Goal: Task Accomplishment & Management: Use online tool/utility

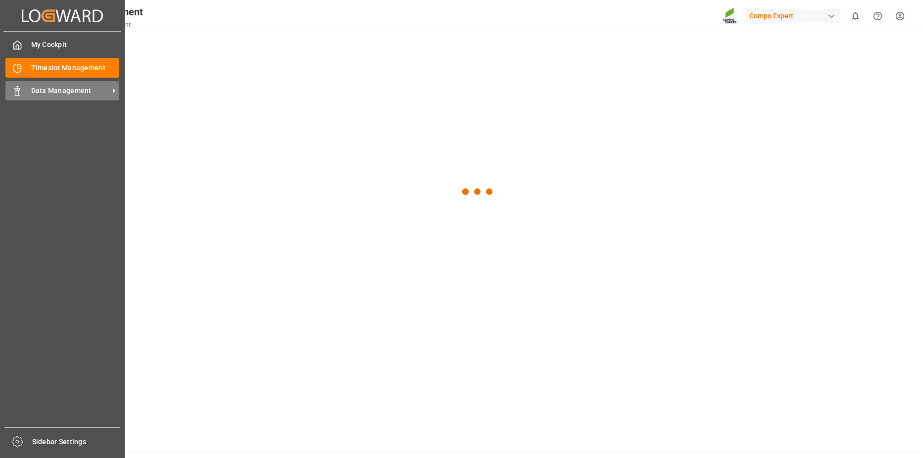
click at [51, 92] on span "Data Management" at bounding box center [70, 91] width 78 height 10
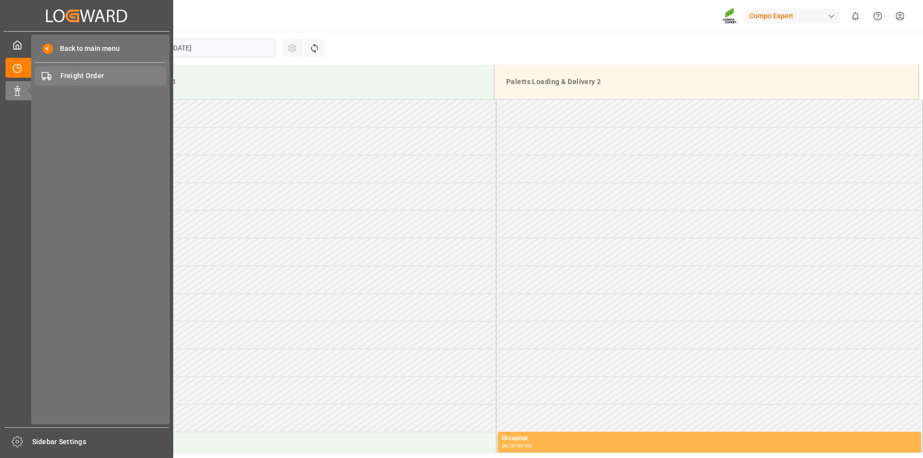
scroll to position [201, 0]
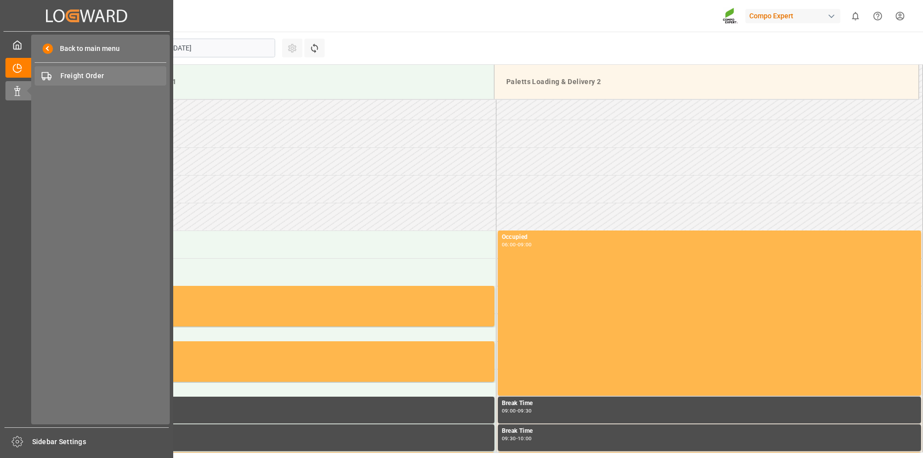
click at [90, 77] on span "Freight Order" at bounding box center [113, 76] width 106 height 10
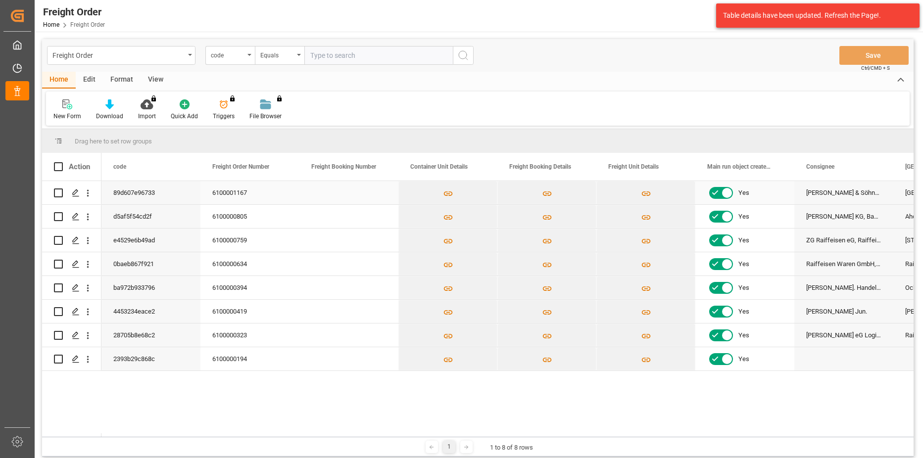
click at [59, 191] on input "Press Space to toggle row selection (unchecked)" at bounding box center [58, 193] width 9 height 9
checkbox input "true"
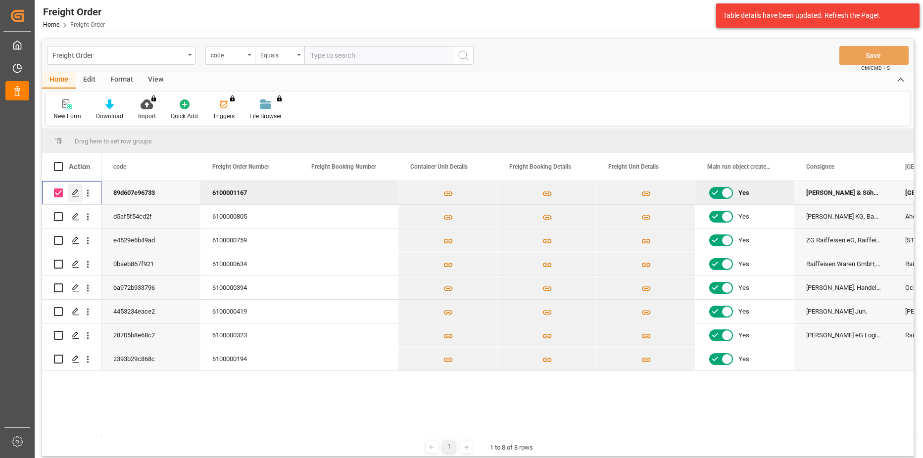
click at [72, 192] on icon "Press SPACE to deselect this row." at bounding box center [76, 193] width 8 height 8
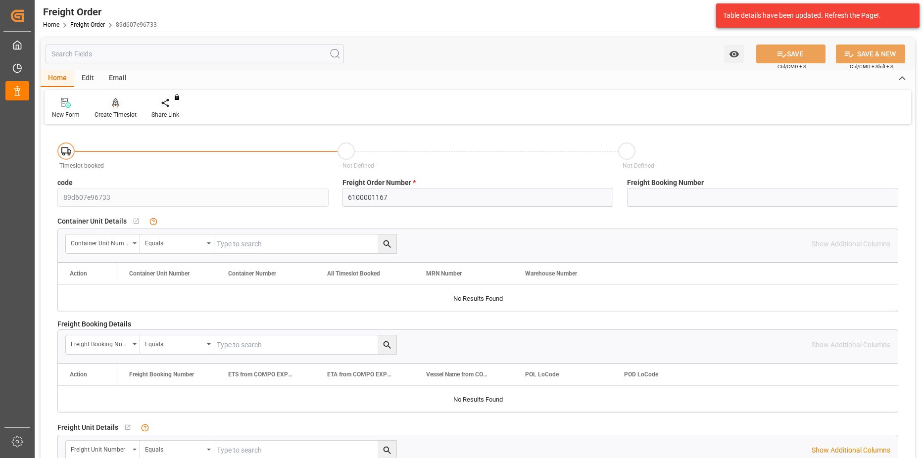
click at [105, 111] on div "Create Timeslot" at bounding box center [116, 114] width 42 height 9
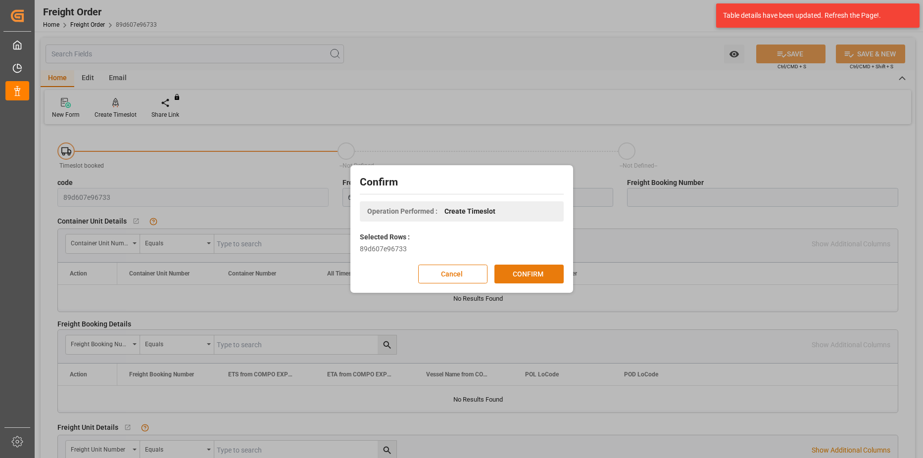
click at [525, 271] on button "CONFIRM" at bounding box center [528, 274] width 69 height 19
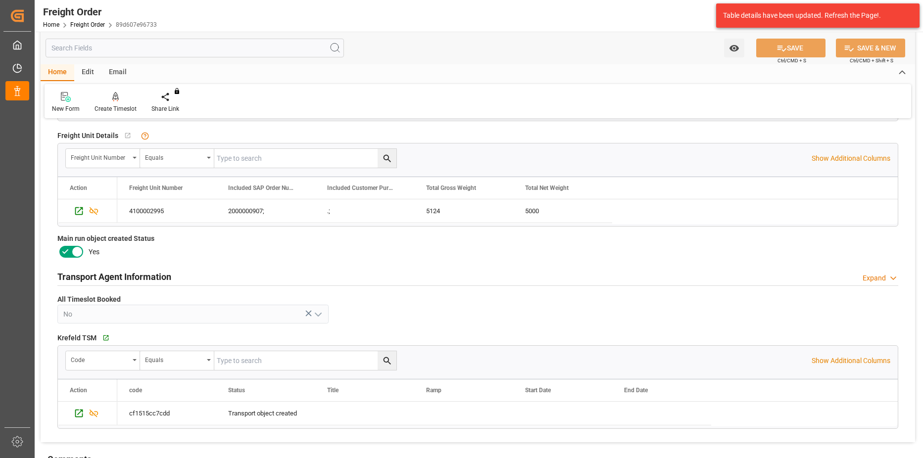
scroll to position [198, 0]
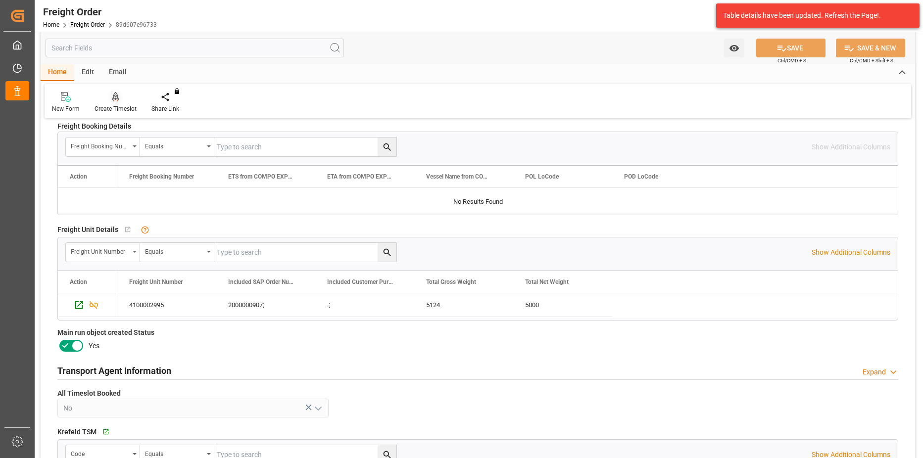
click at [109, 104] on div "Create Timeslot" at bounding box center [116, 108] width 42 height 9
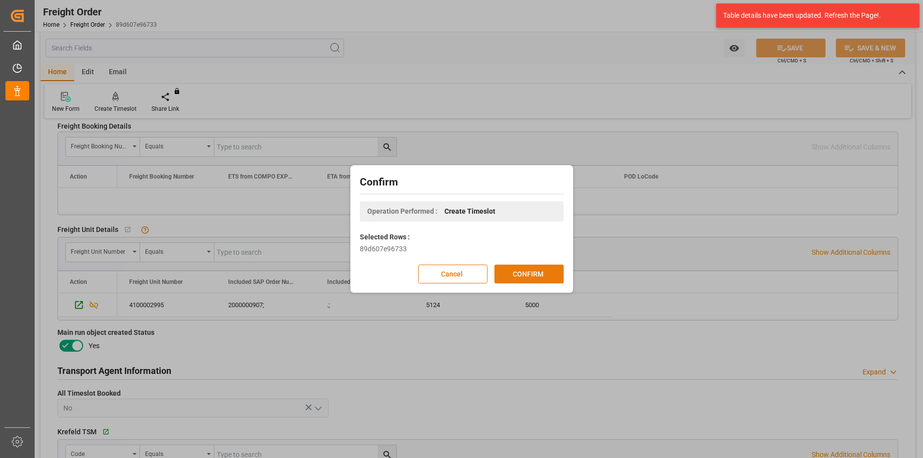
click at [516, 273] on button "CONFIRM" at bounding box center [528, 274] width 69 height 19
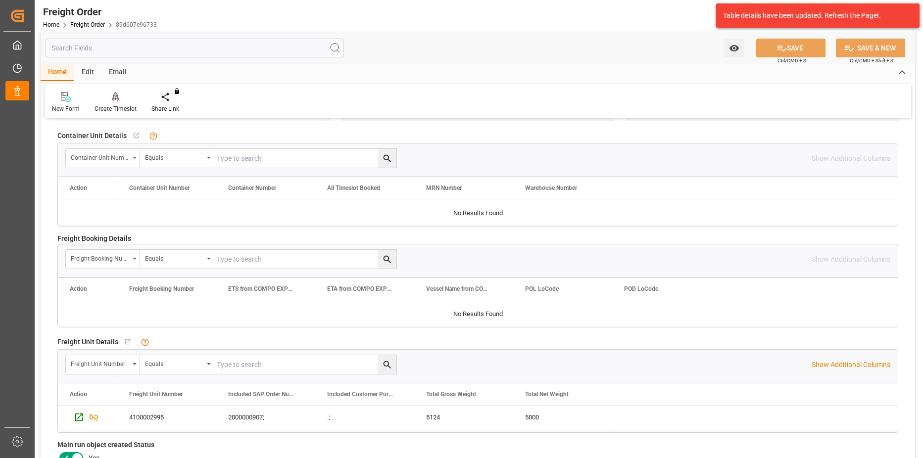
scroll to position [60, 0]
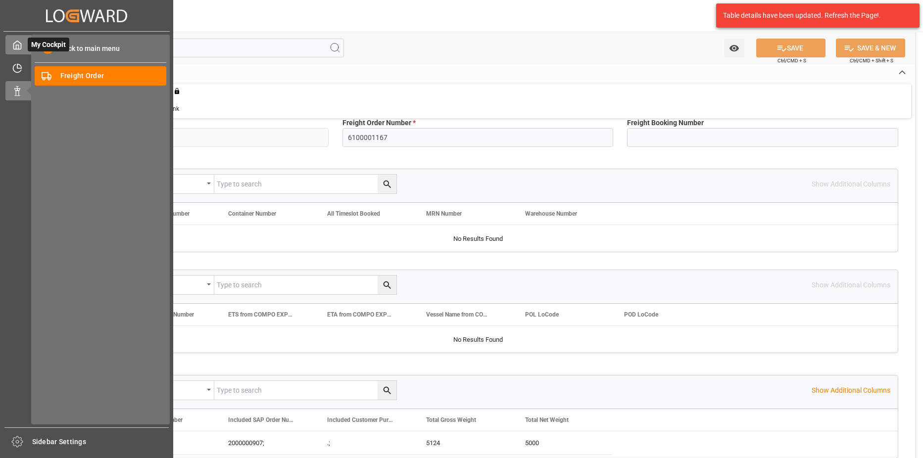
click at [18, 49] on icon at bounding box center [17, 45] width 7 height 8
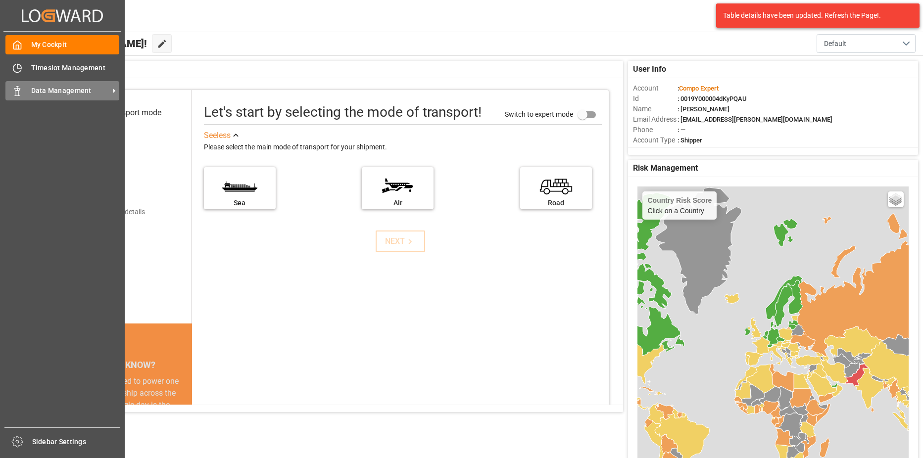
click at [48, 94] on span "Data Management" at bounding box center [70, 91] width 78 height 10
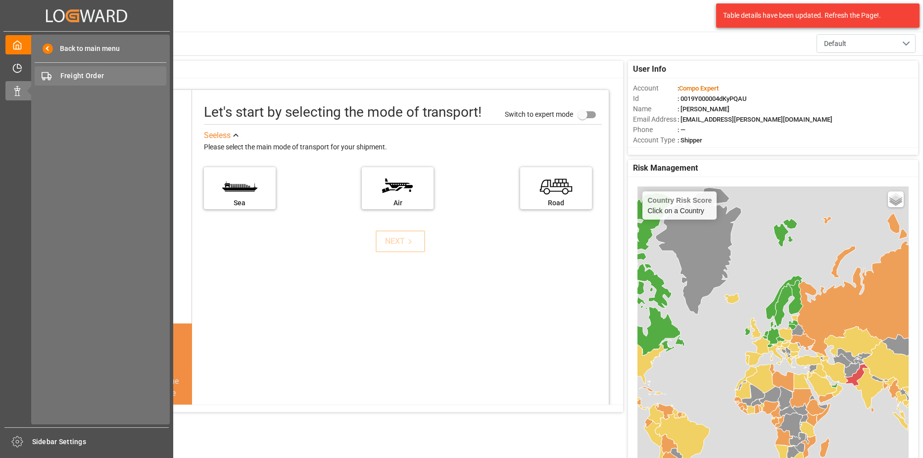
click at [83, 76] on span "Freight Order" at bounding box center [113, 76] width 106 height 10
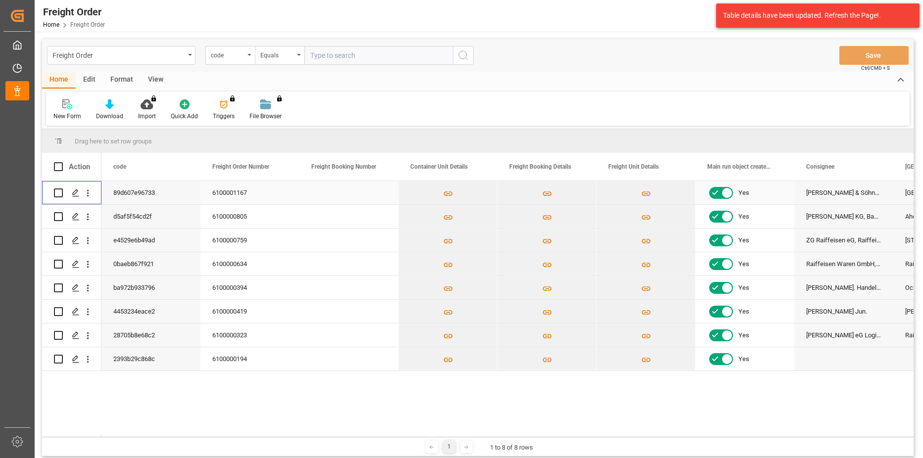
click at [55, 196] on input "Press Space to toggle row selection (unchecked)" at bounding box center [58, 193] width 9 height 9
checkbox input "true"
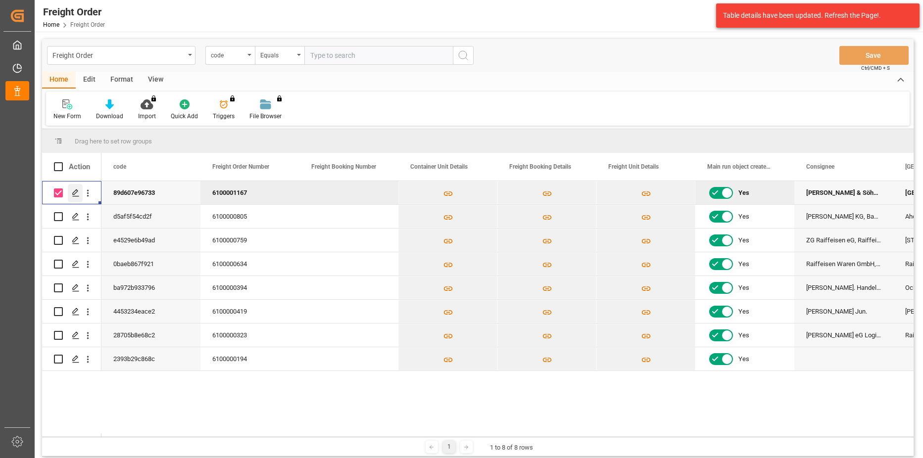
click at [75, 194] on polygon "Press SPACE to deselect this row." at bounding box center [75, 192] width 5 height 5
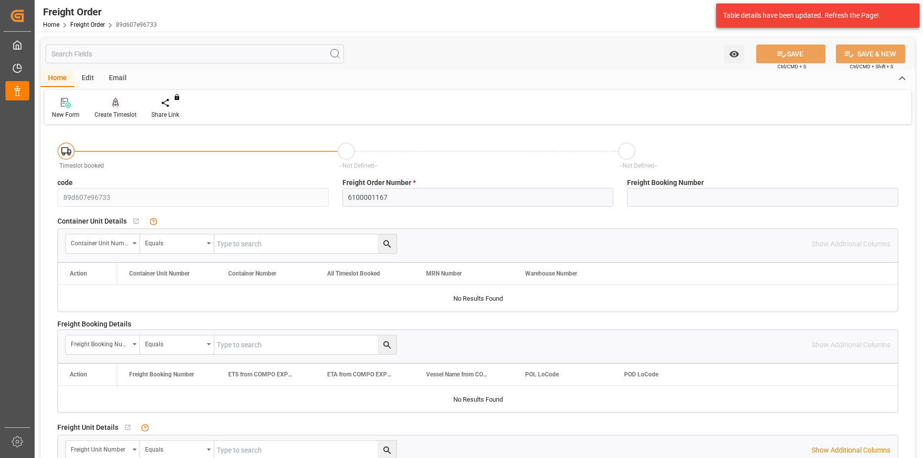
click at [112, 107] on icon at bounding box center [115, 103] width 7 height 10
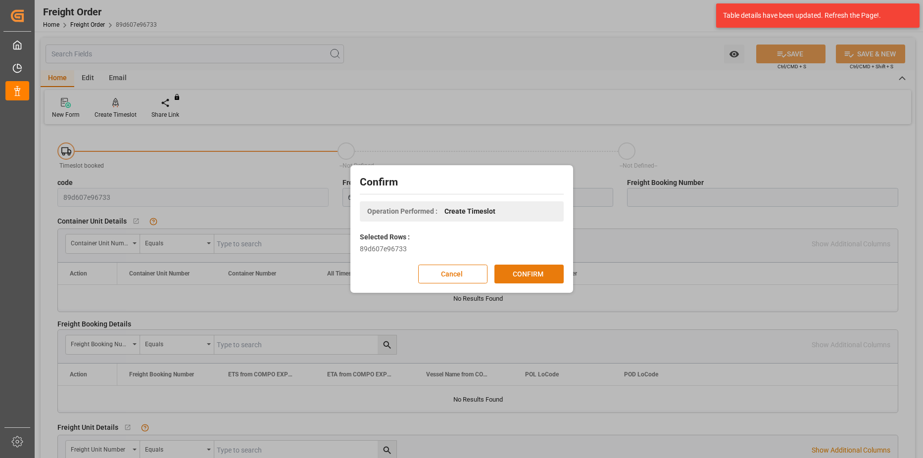
click at [545, 271] on button "CONFIRM" at bounding box center [528, 274] width 69 height 19
